Goal: Task Accomplishment & Management: Manage account settings

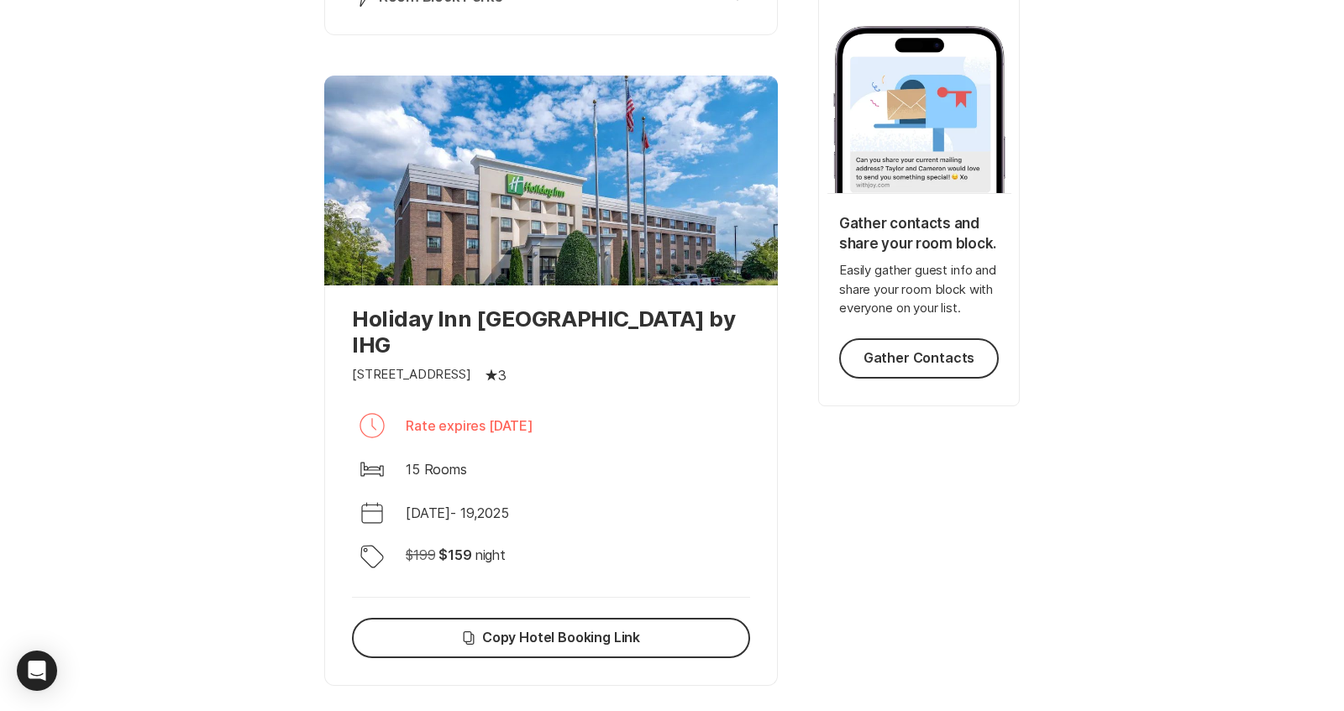
scroll to position [279, 0]
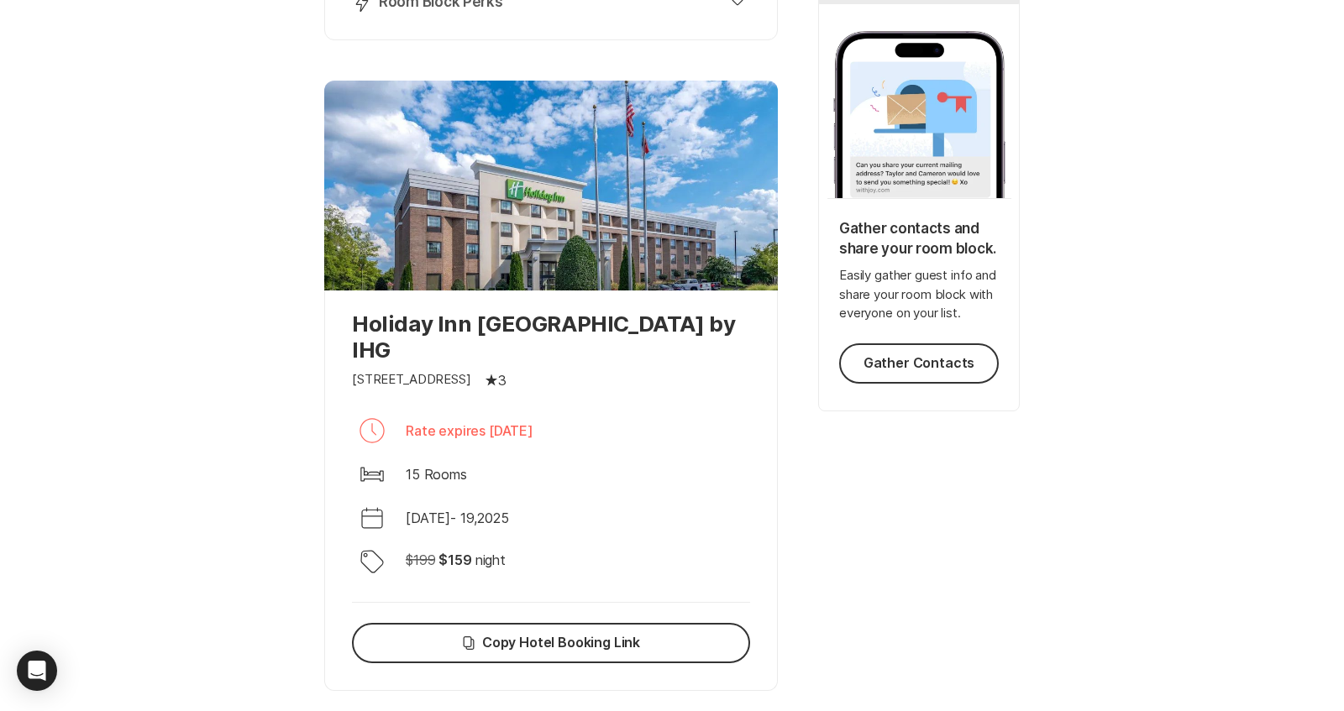
click at [699, 215] on div at bounding box center [551, 186] width 454 height 210
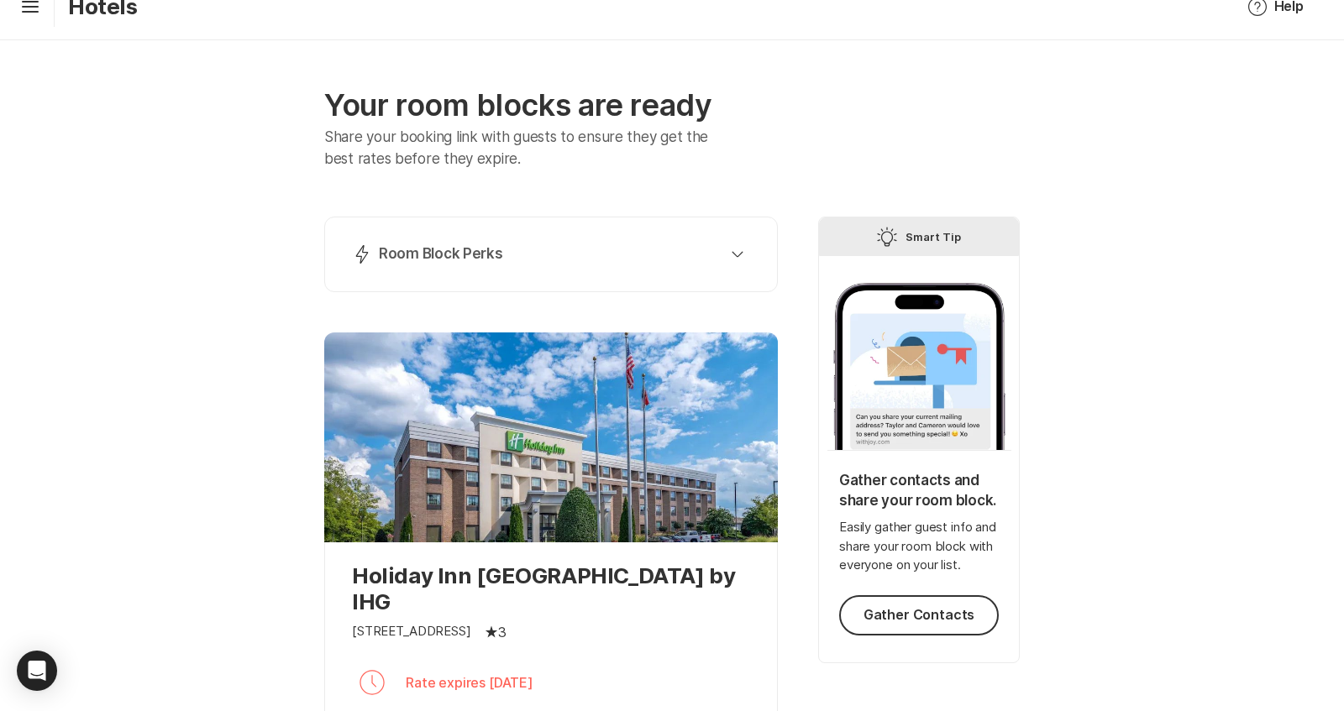
scroll to position [0, 0]
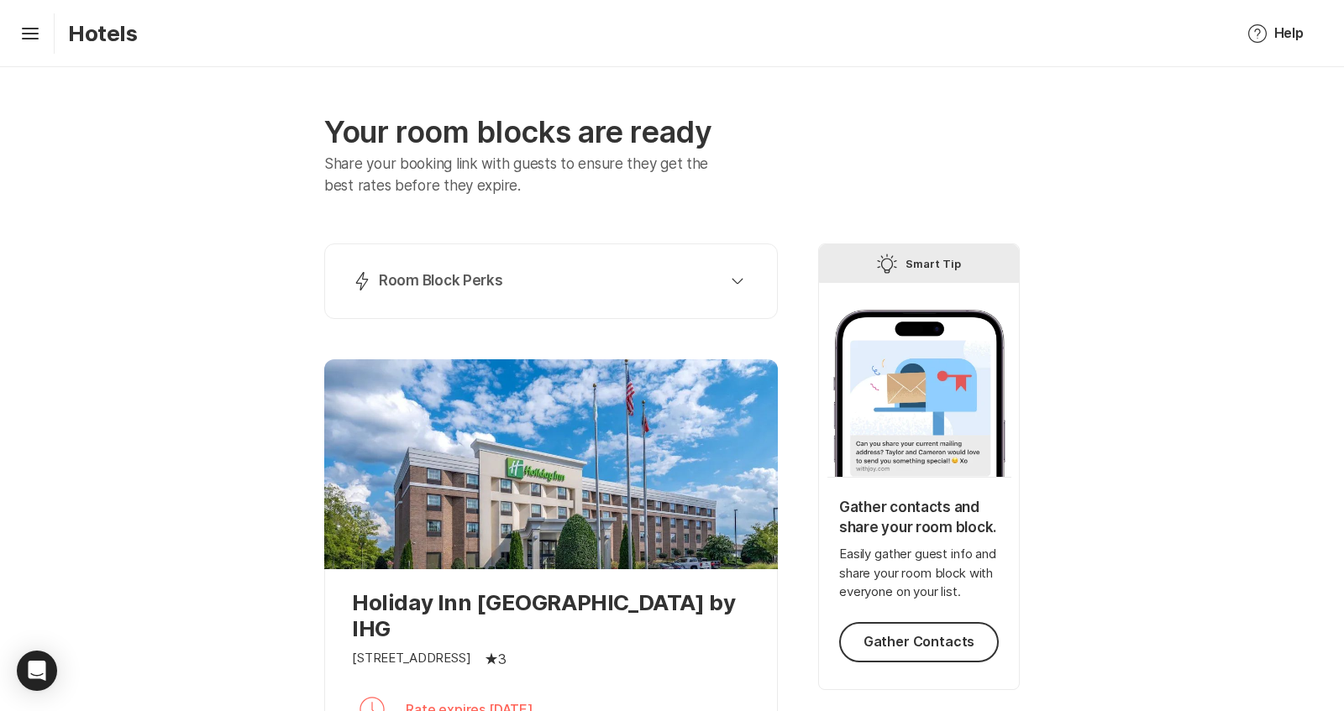
click at [590, 311] on div "Lightning Bolt Room Block Perks Perk 1: 40% Nights Filled Send thank you notes …" at bounding box center [551, 282] width 454 height 76
click at [665, 283] on div "Lightning Bolt Room Block Perks" at bounding box center [547, 281] width 391 height 20
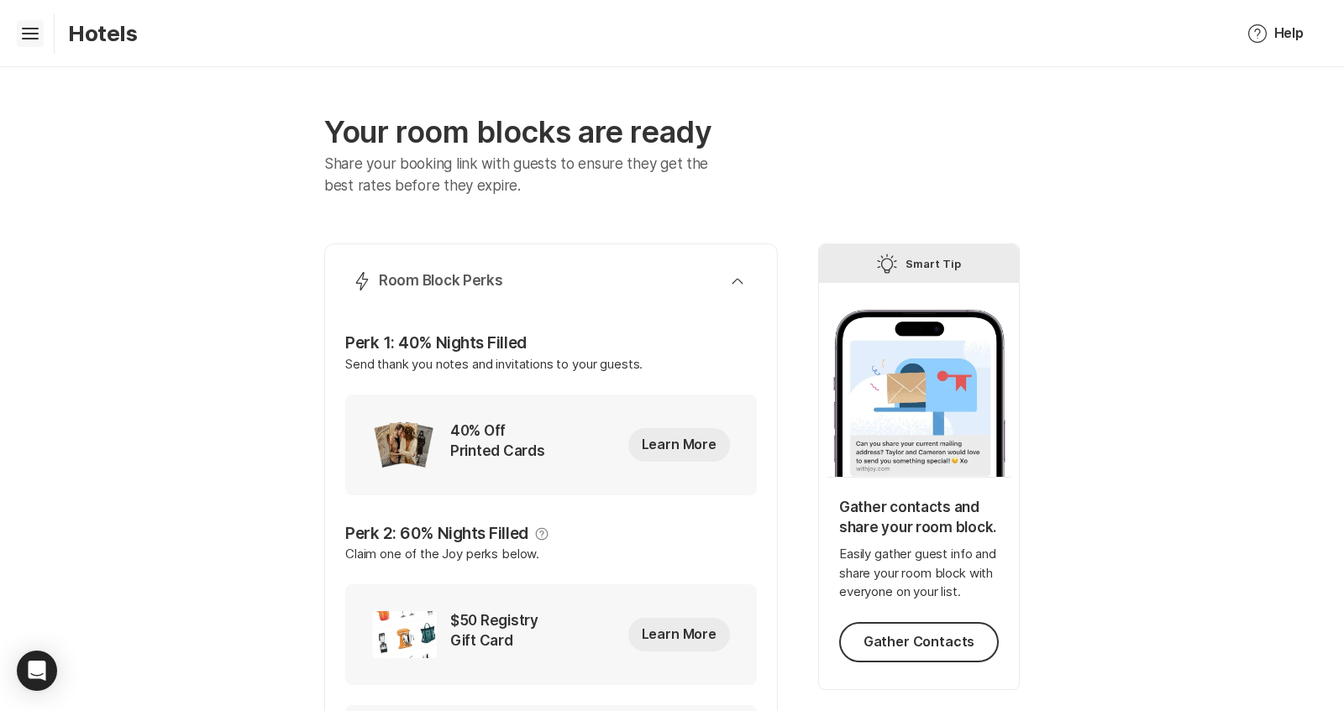
click at [34, 41] on icon "Hamburger" at bounding box center [30, 33] width 27 height 27
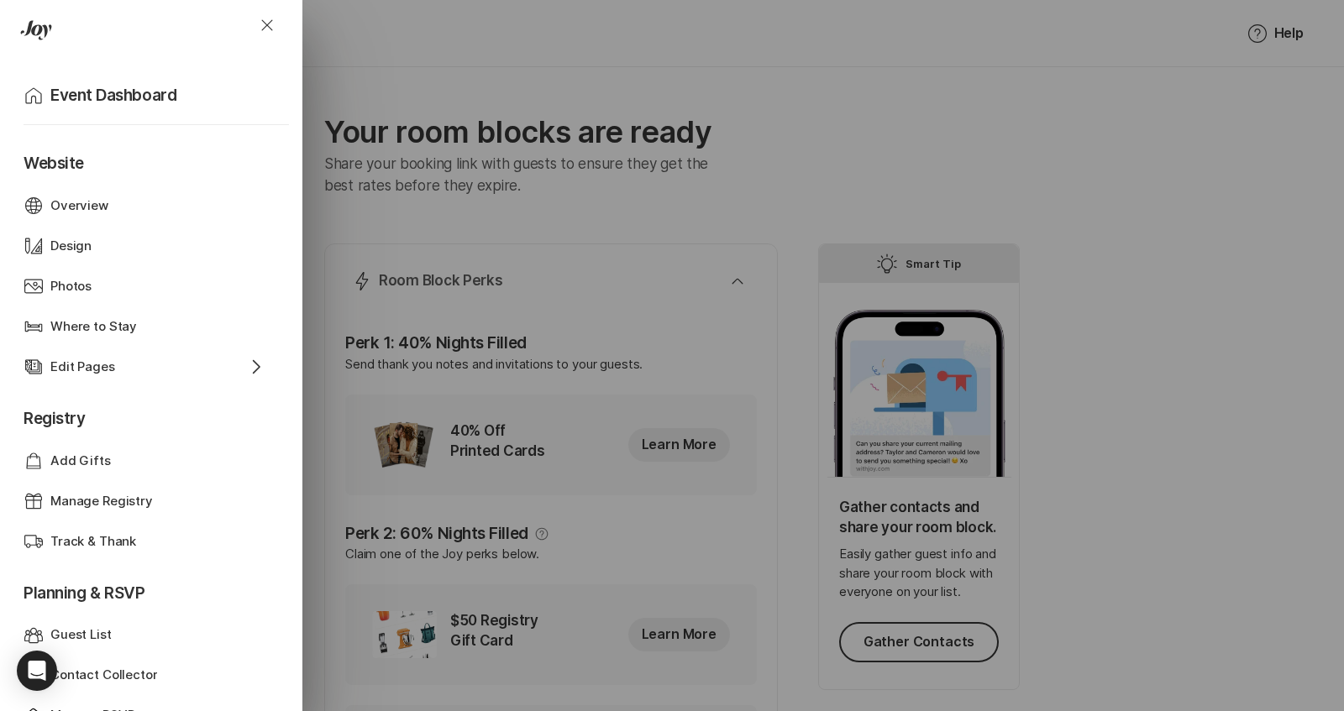
click at [452, 62] on div "Close Home Event Dashboard Website Web Globe Overview Design Design Photos Phot…" at bounding box center [672, 355] width 1344 height 711
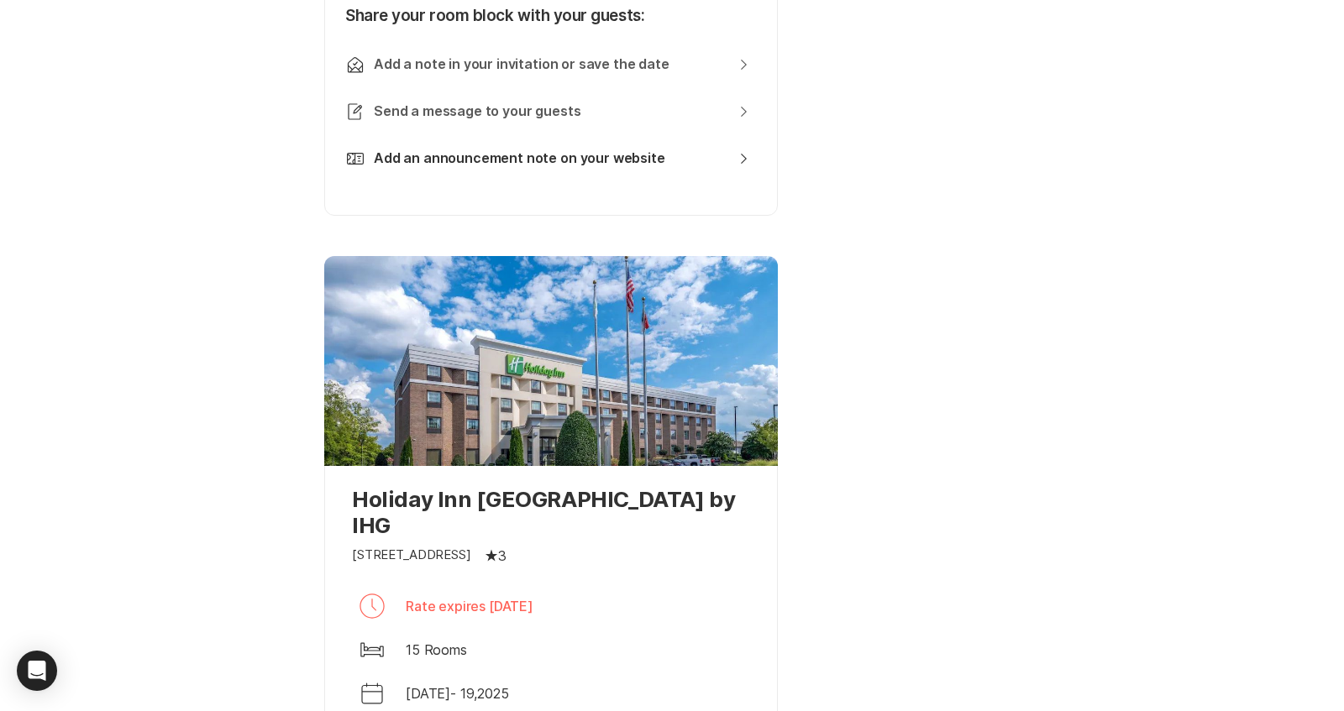
scroll to position [853, 0]
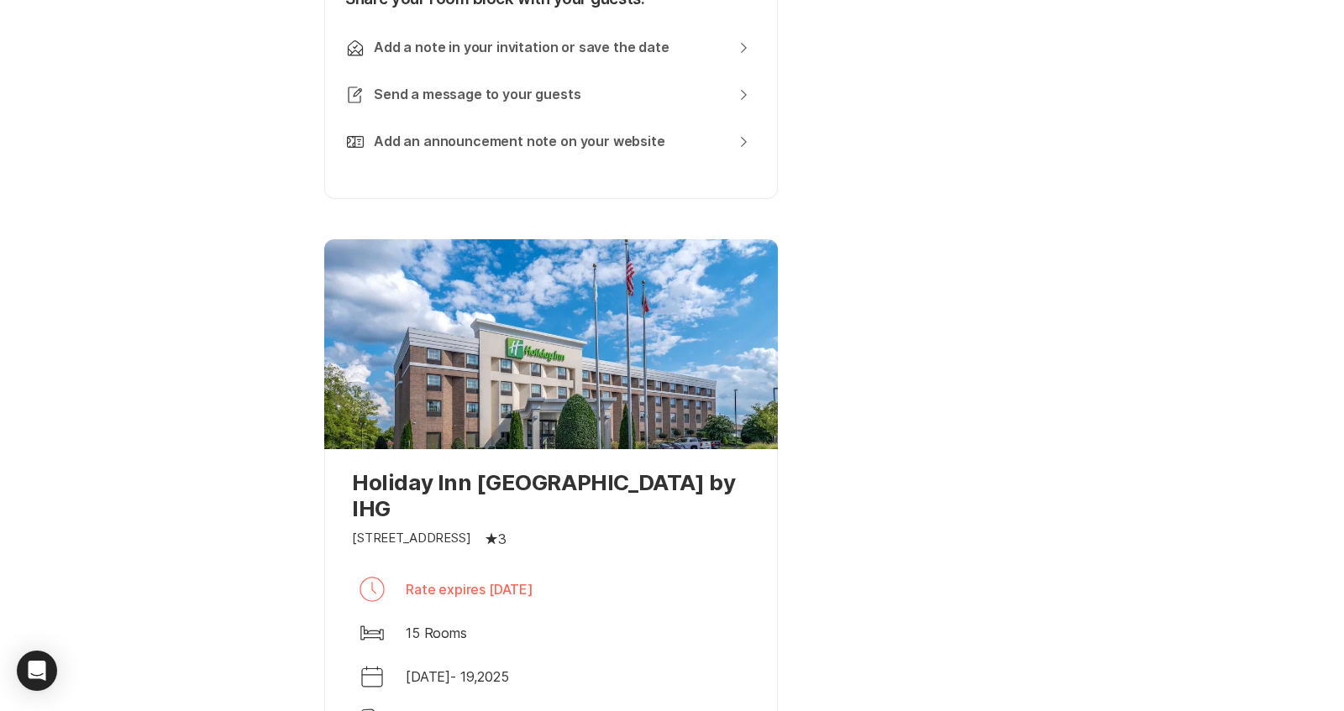
click at [558, 419] on div at bounding box center [551, 344] width 454 height 210
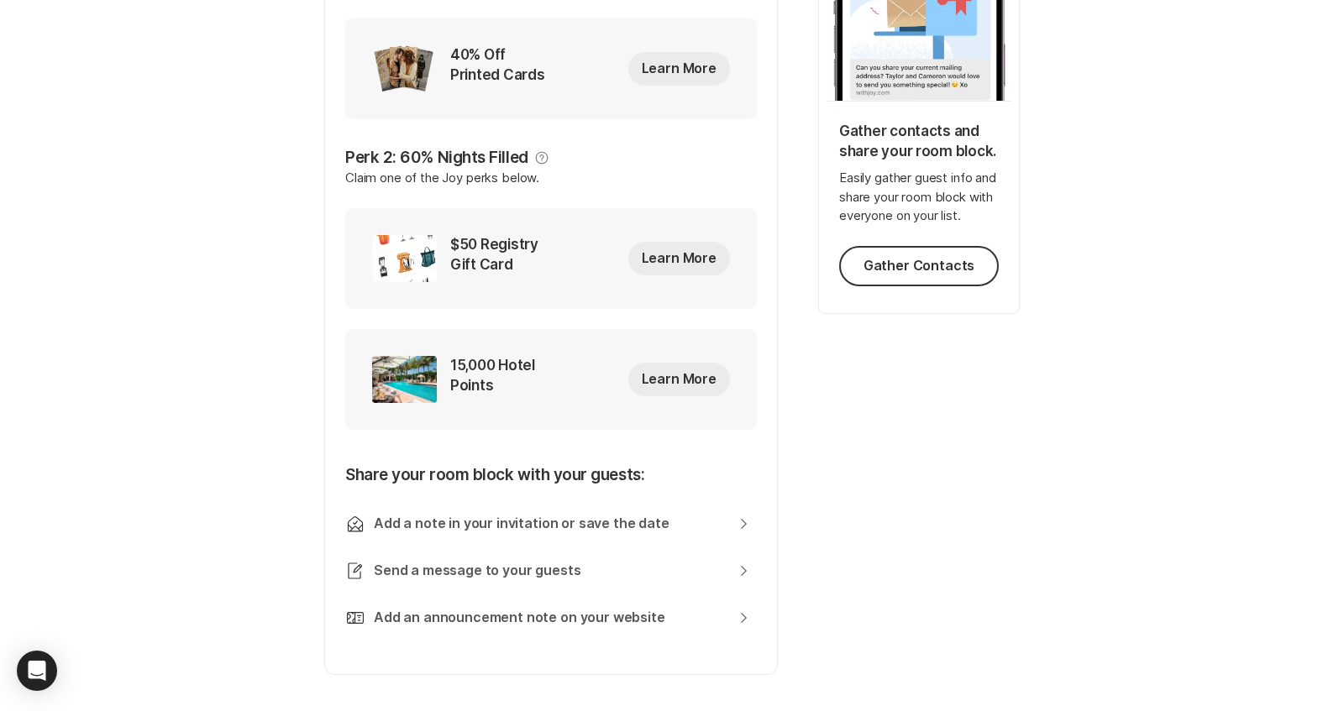
scroll to position [0, 0]
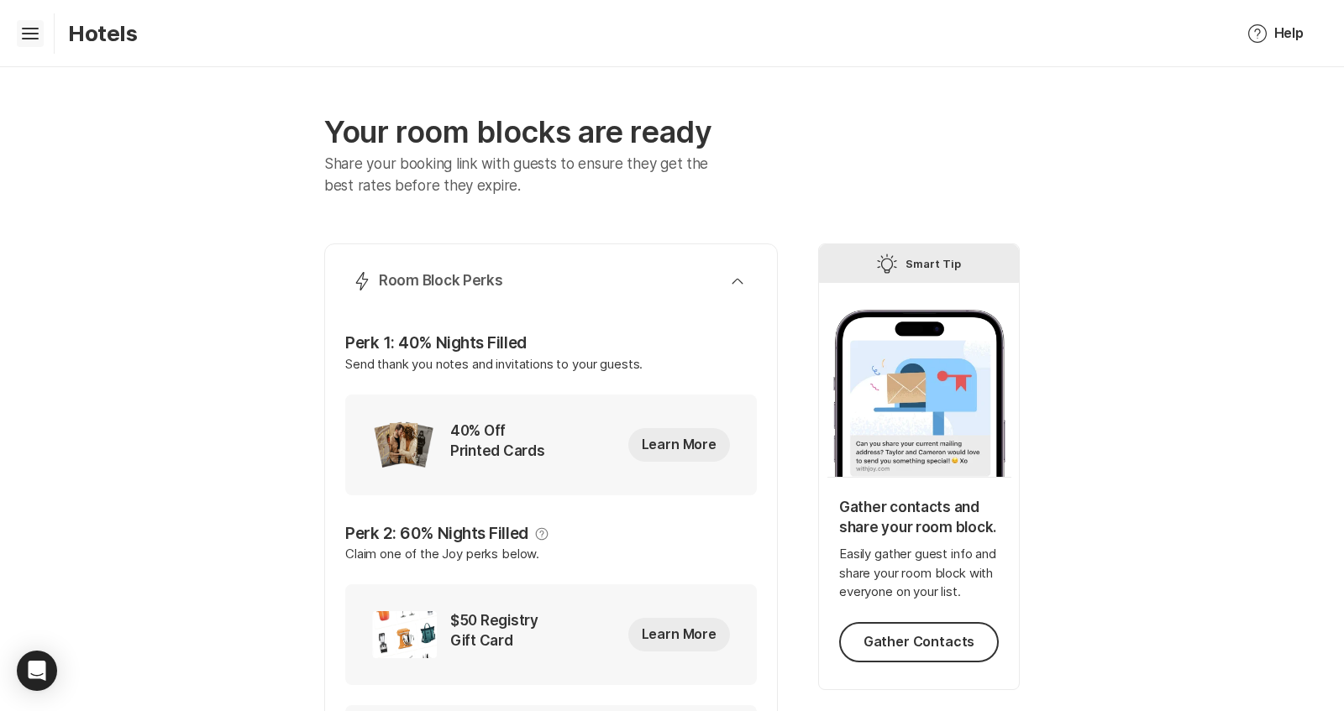
click at [25, 30] on icon "Hamburger" at bounding box center [30, 33] width 27 height 27
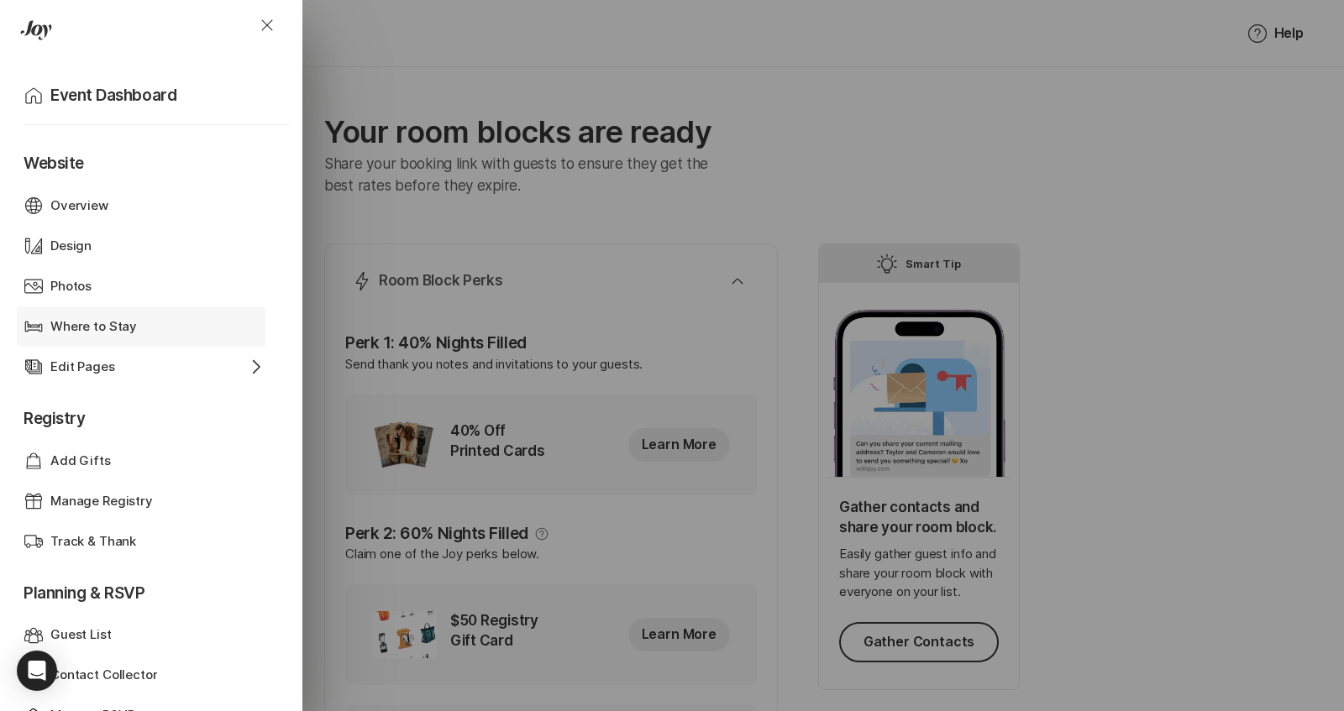
click at [156, 333] on div "Where to Stay" at bounding box center [140, 326] width 181 height 19
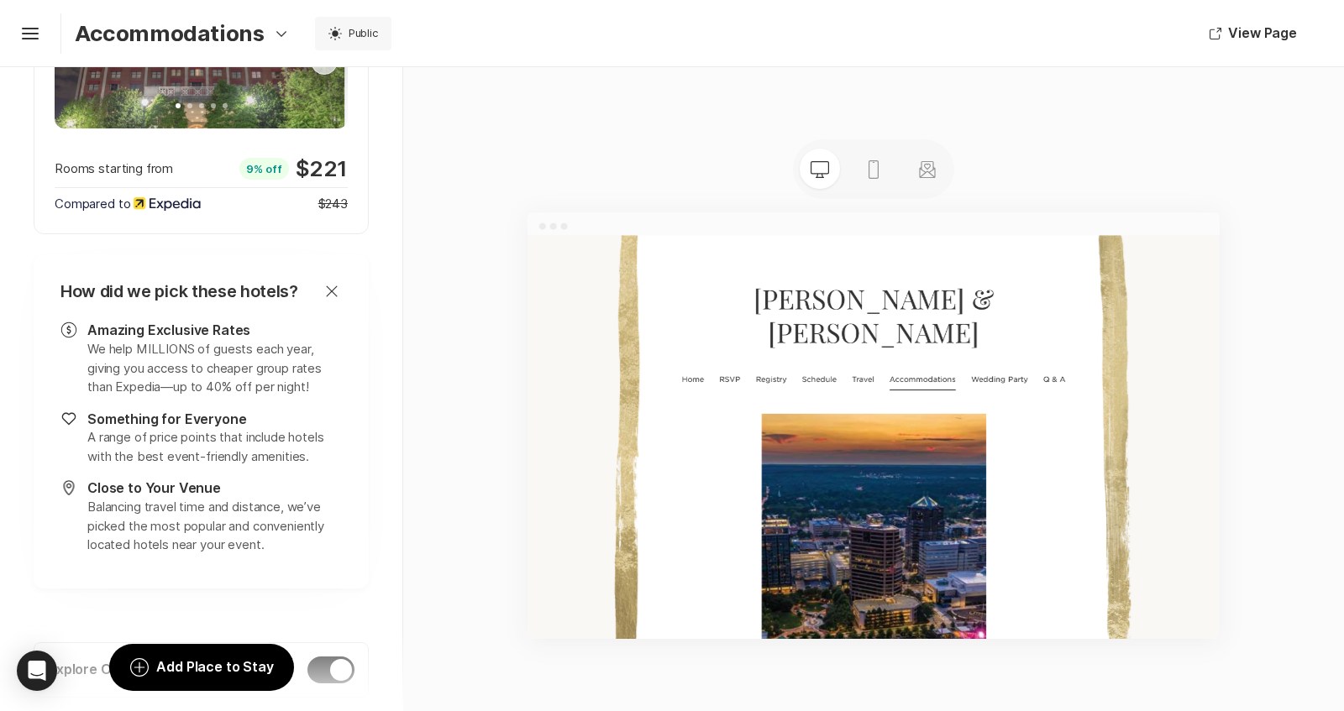
scroll to position [1783, 0]
click at [328, 283] on icon "Close" at bounding box center [332, 293] width 20 height 20
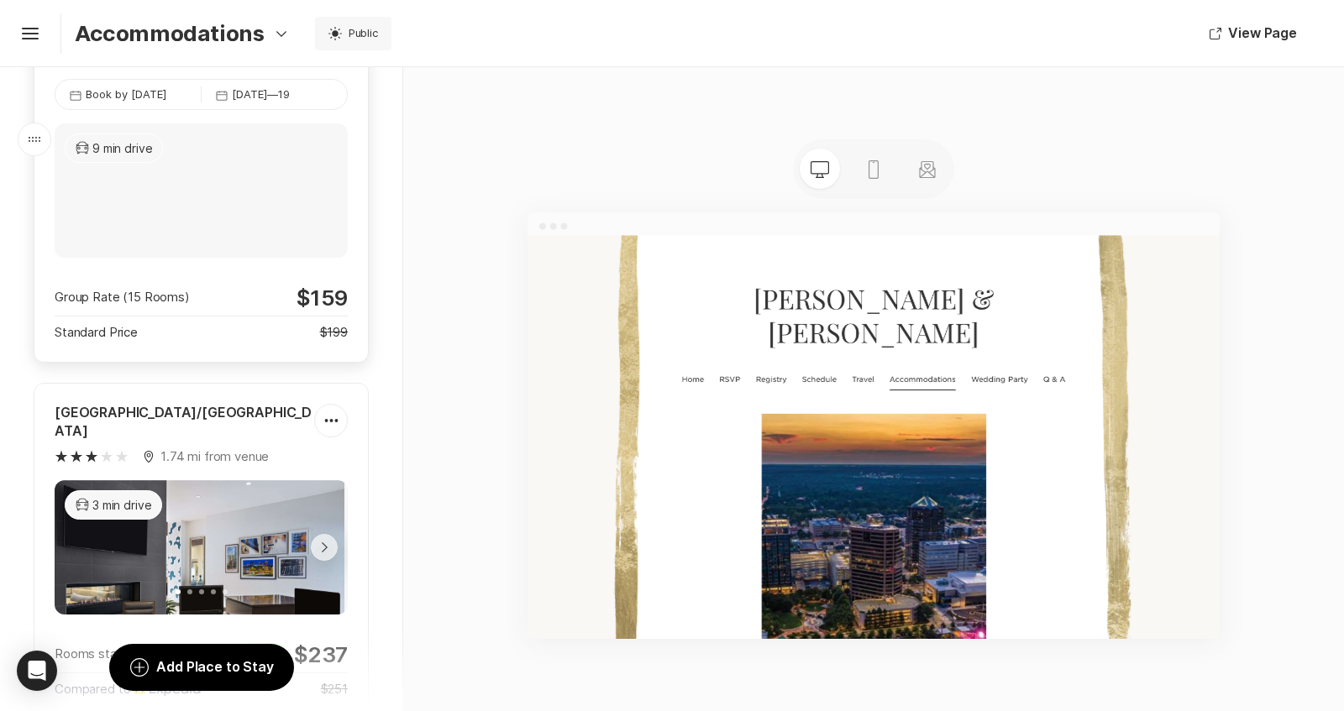
scroll to position [308, 0]
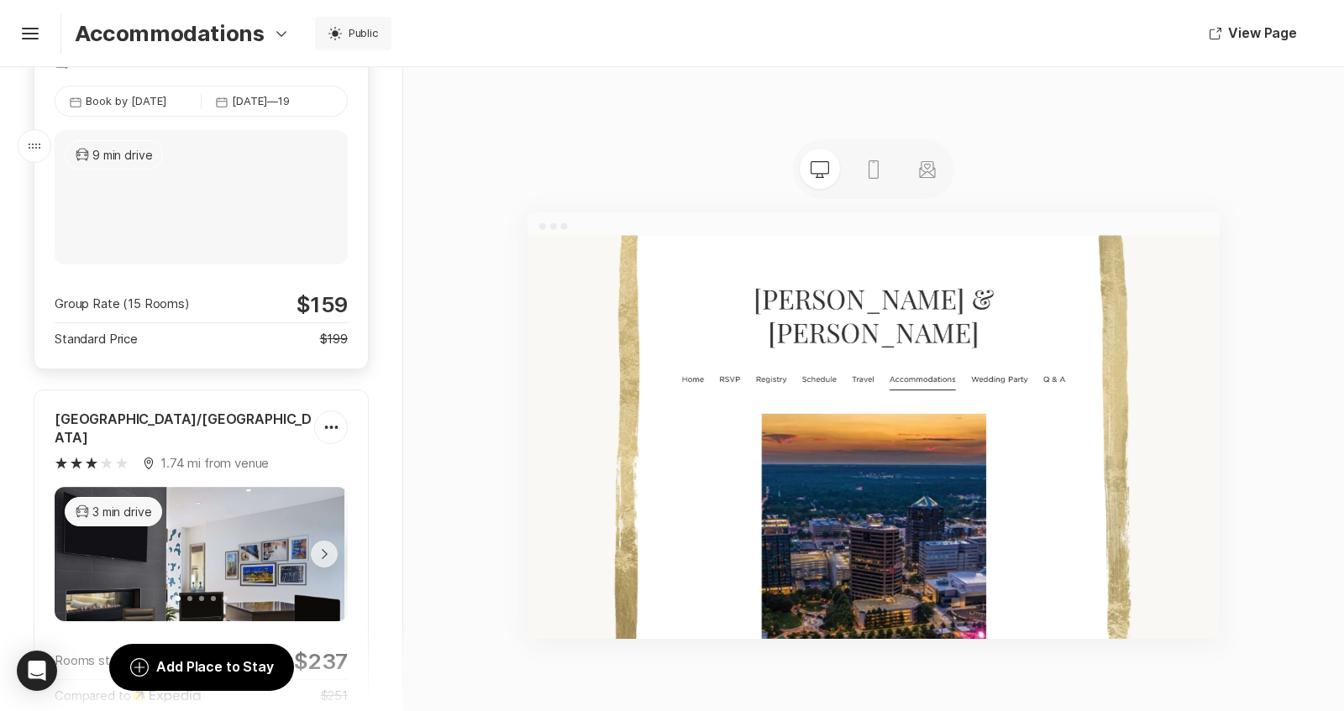
click at [232, 312] on div "Group Rate (15 Rooms) $ 159" at bounding box center [201, 304] width 293 height 26
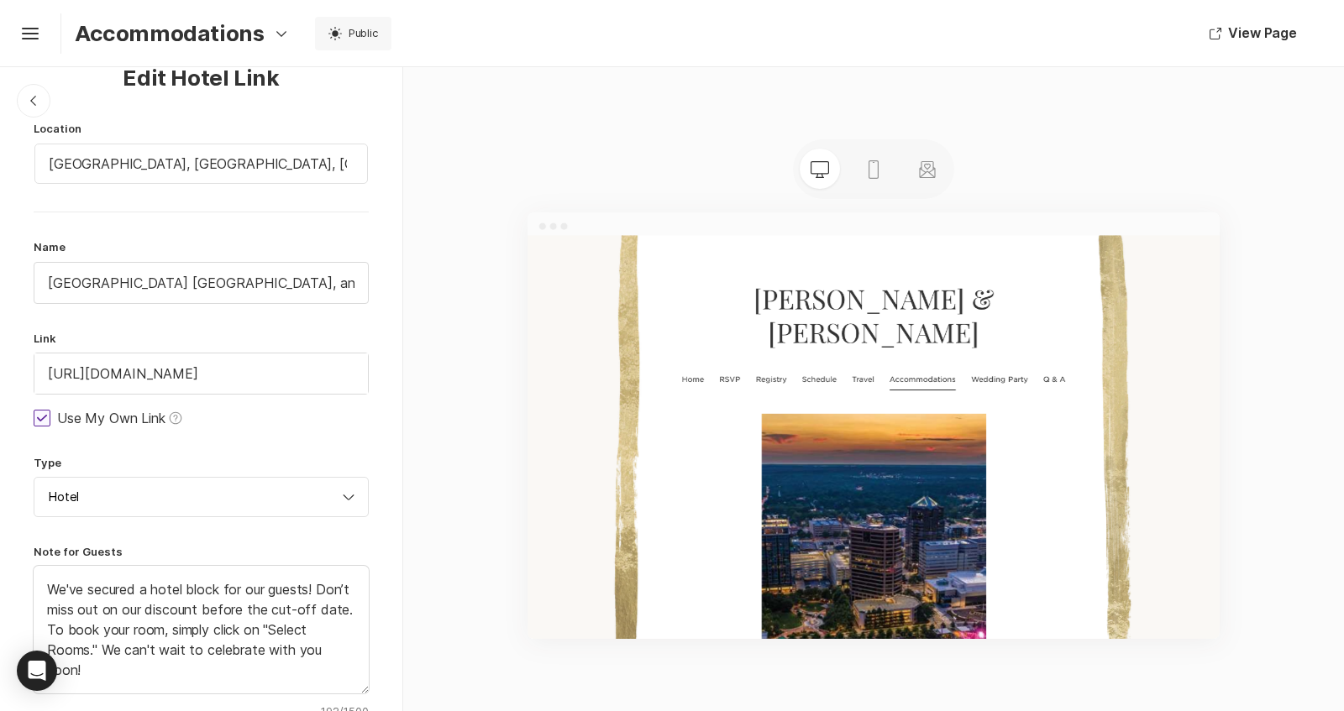
scroll to position [31, 0]
click at [42, 413] on icon at bounding box center [42, 416] width 10 height 7
click at [34, 416] on input "Use My Own Link Help" at bounding box center [33, 416] width 1 height 1
click at [41, 412] on span at bounding box center [42, 416] width 17 height 17
click at [34, 416] on input "Use My Own Link Help View hotel on Joy" at bounding box center [33, 416] width 1 height 1
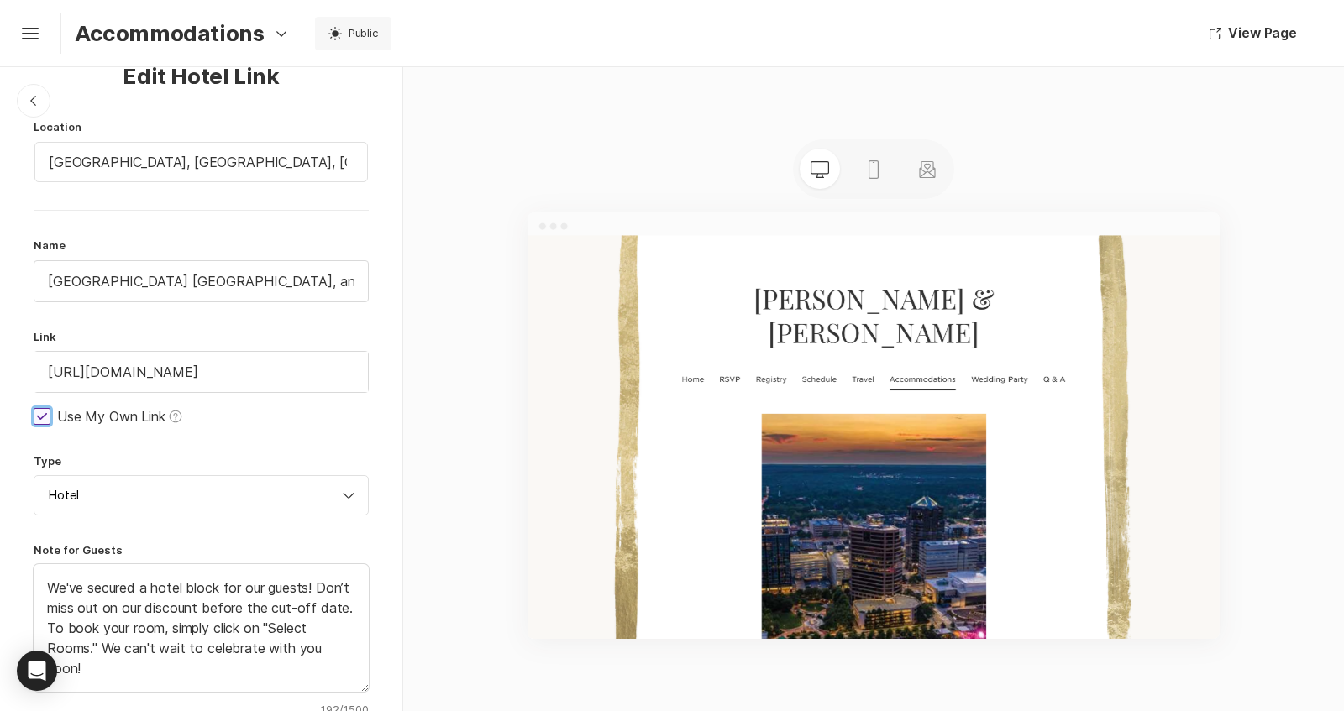
click at [41, 413] on icon at bounding box center [42, 416] width 10 height 7
click at [34, 416] on input "Use My Own Link Help" at bounding box center [33, 416] width 1 height 1
click at [254, 412] on link "View hotel on Joy" at bounding box center [240, 416] width 108 height 17
click at [43, 415] on span at bounding box center [42, 416] width 17 height 17
click at [34, 416] on input "Use My Own Link Help View hotel on Joy" at bounding box center [33, 416] width 1 height 1
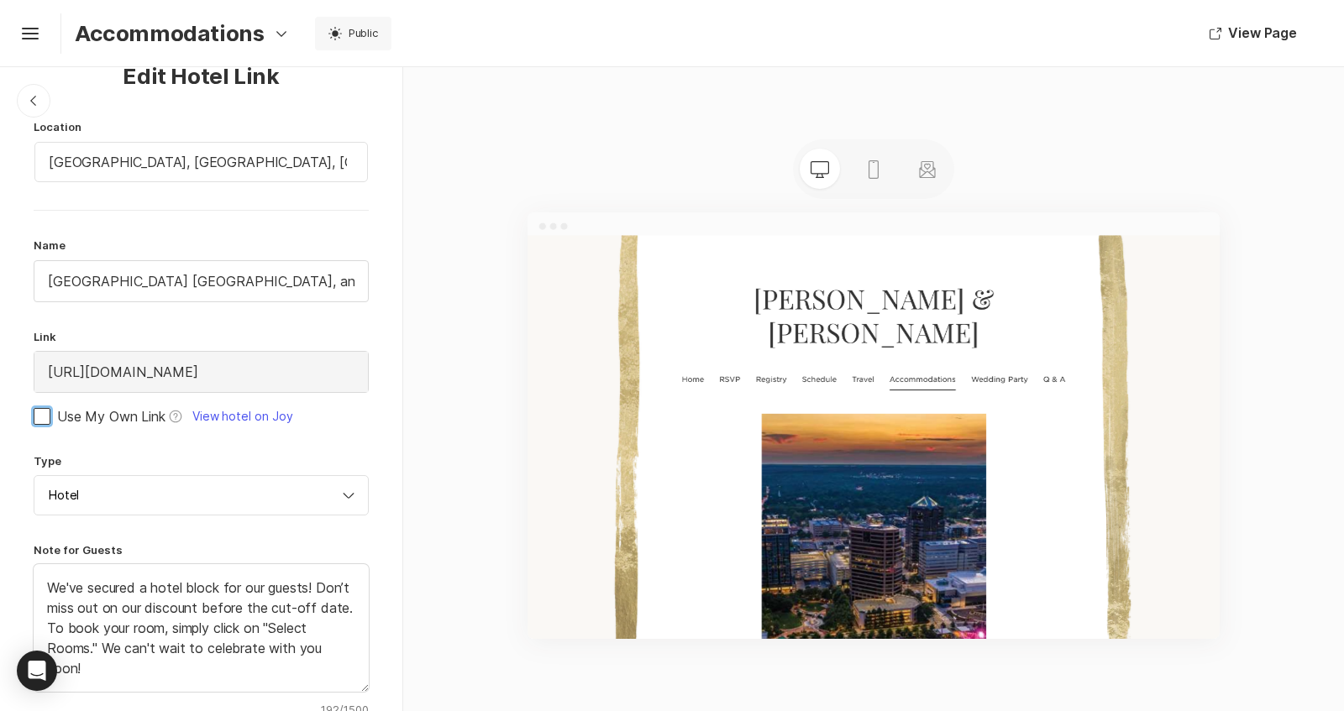
checkbox input "true"
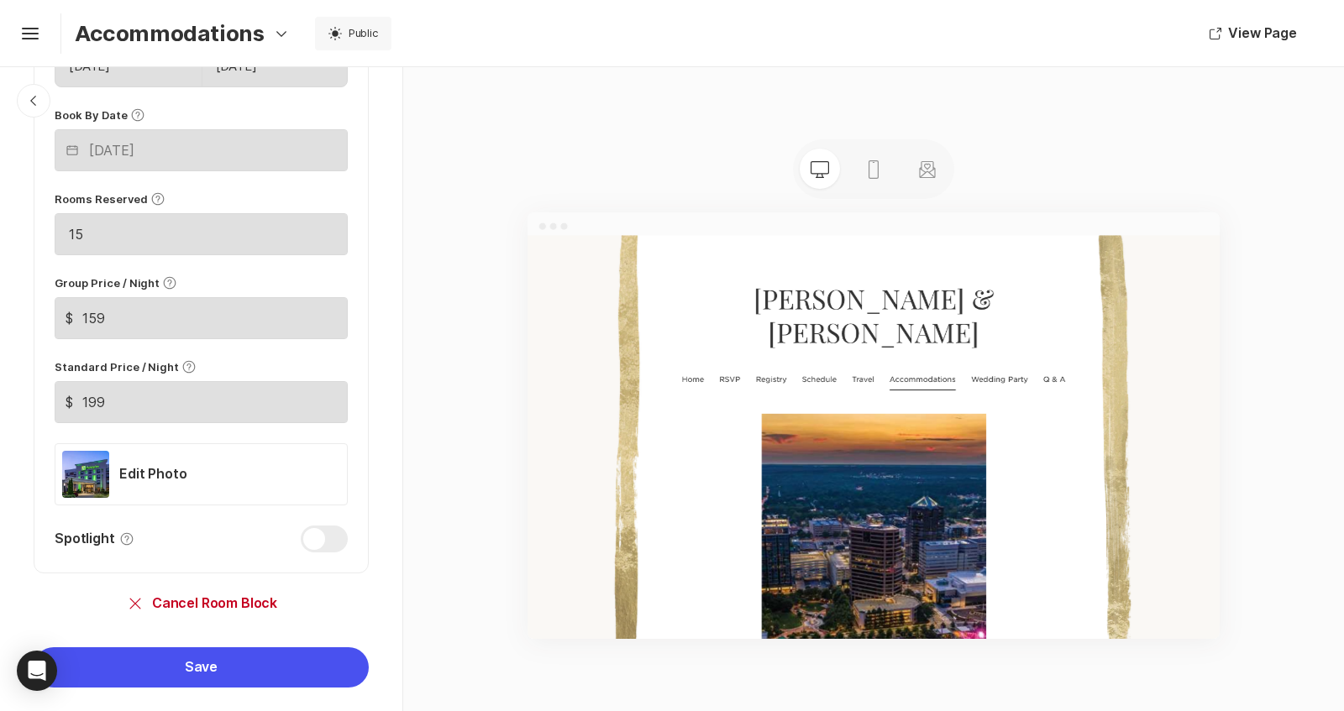
scroll to position [1045, 0]
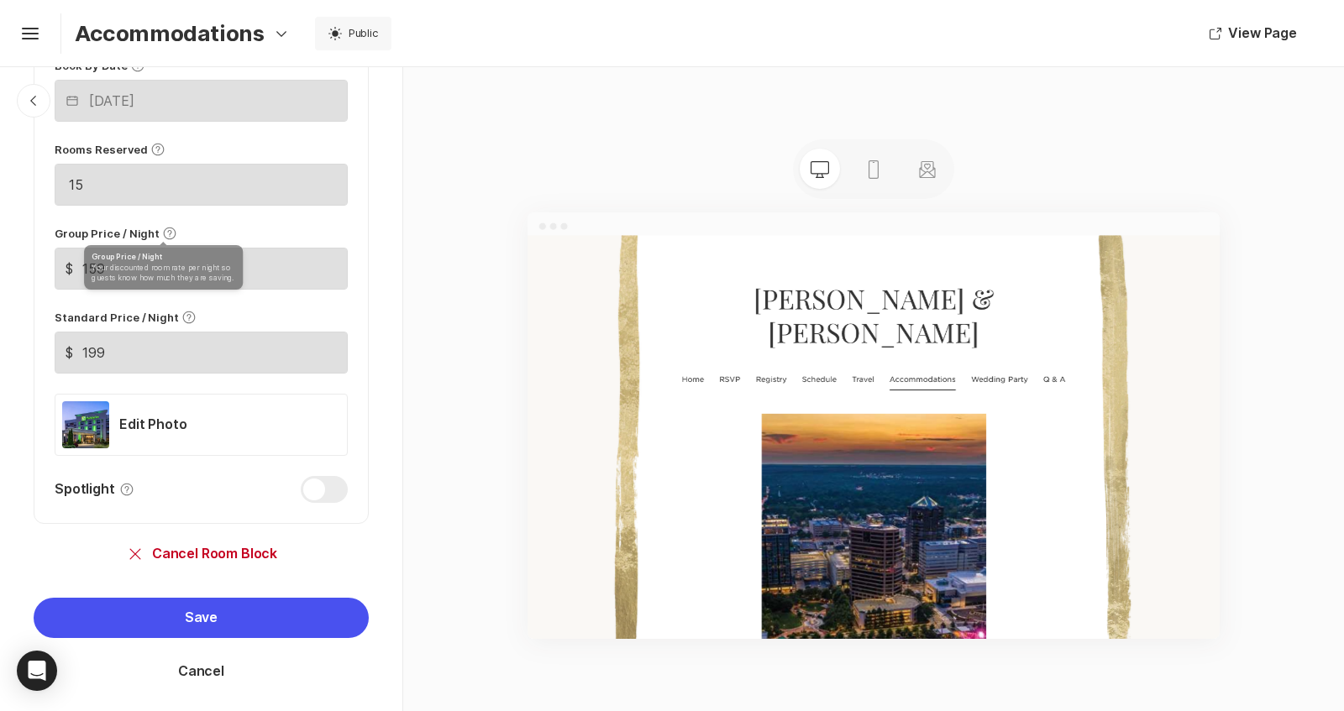
click at [165, 228] on icon "Help" at bounding box center [169, 233] width 13 height 13
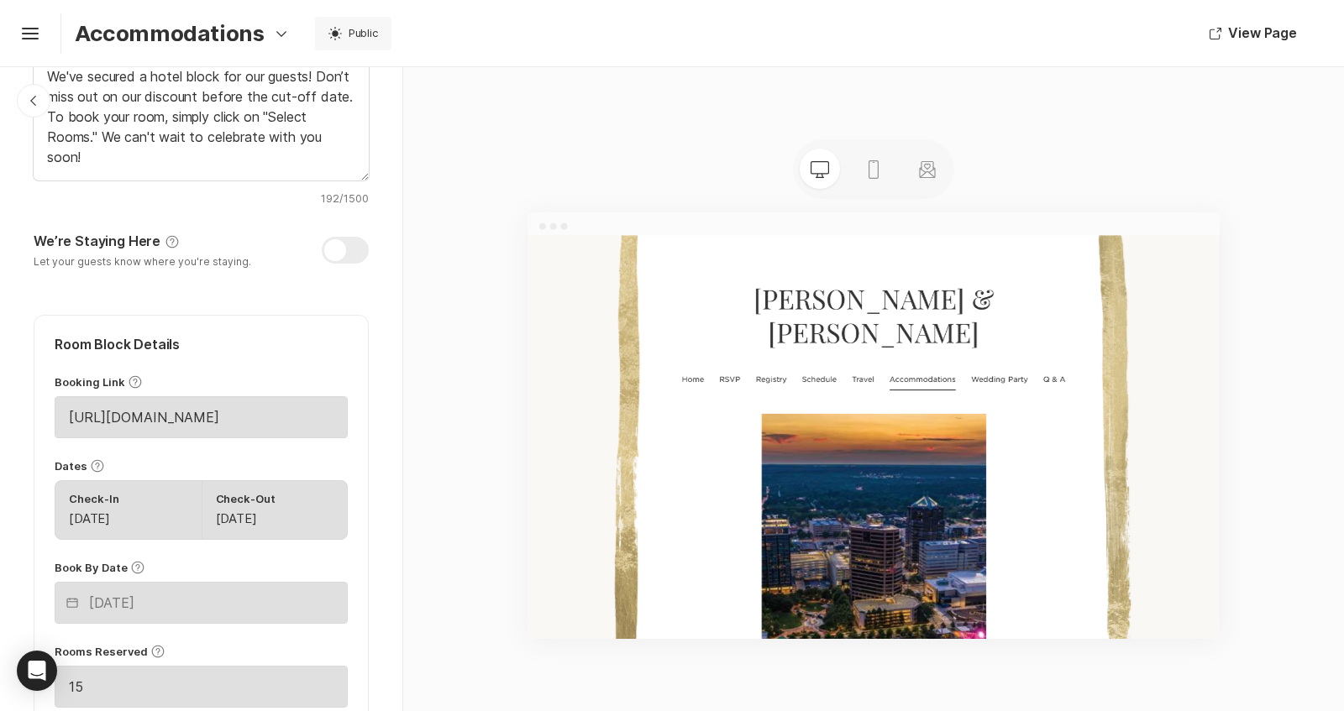
scroll to position [0, 0]
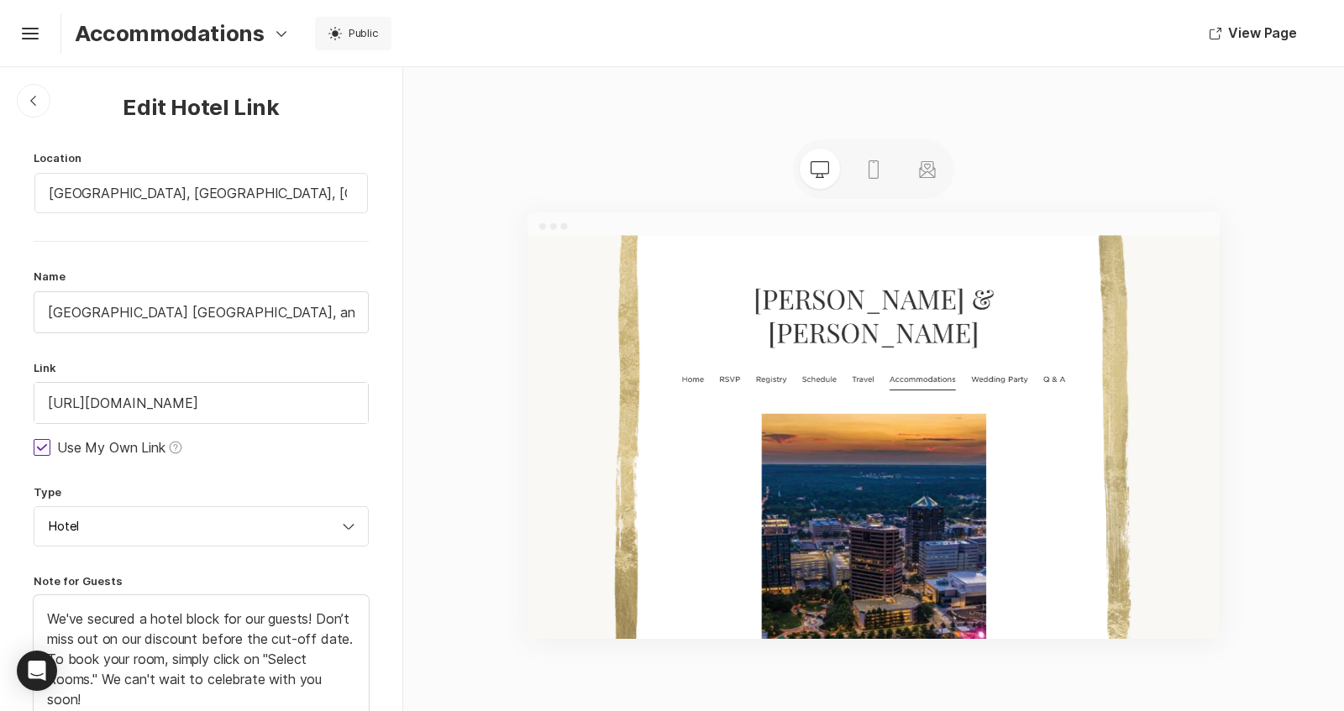
click at [124, 31] on p "Accommodations" at bounding box center [170, 33] width 190 height 26
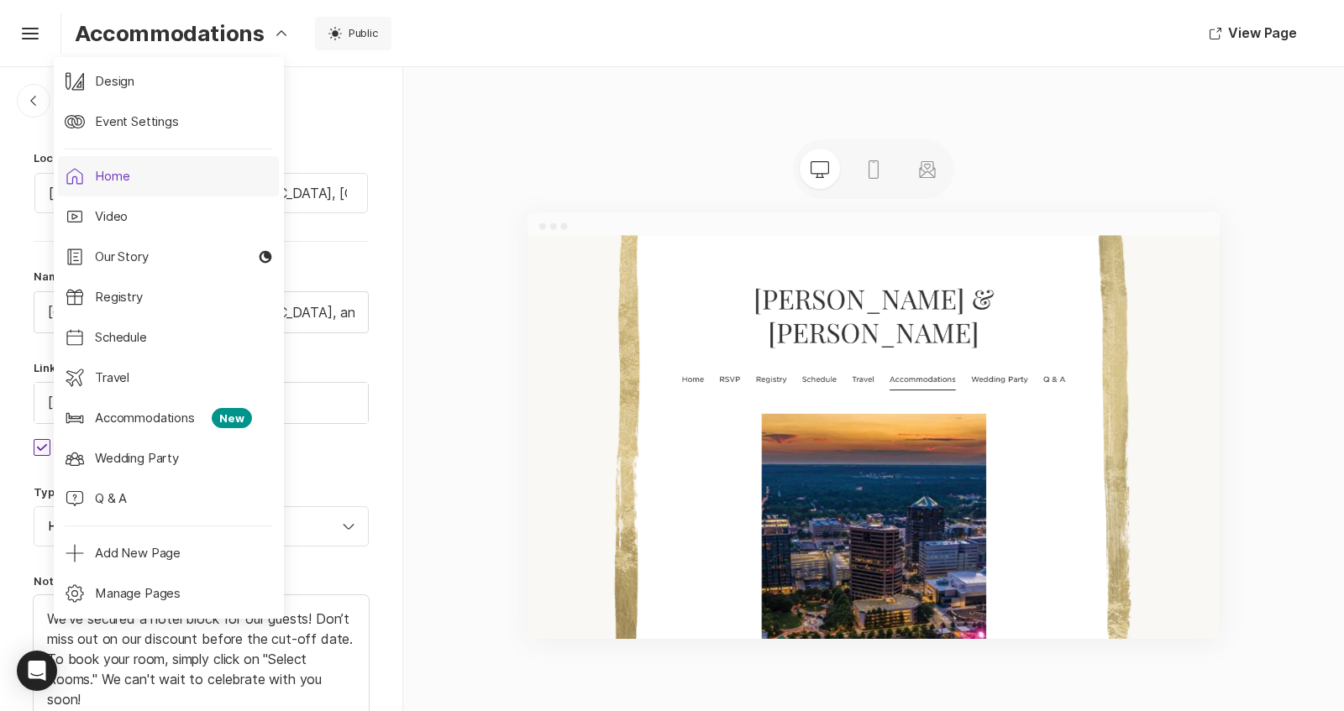
click at [153, 171] on link "Home Home" at bounding box center [168, 176] width 221 height 40
